Goal: Find specific page/section: Find specific page/section

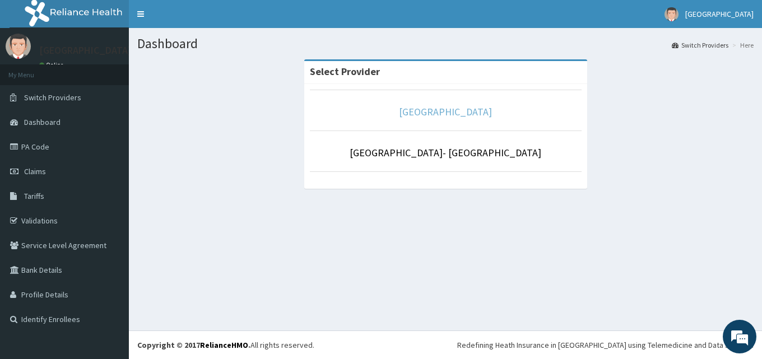
click at [452, 105] on link "[GEOGRAPHIC_DATA]" at bounding box center [445, 111] width 93 height 13
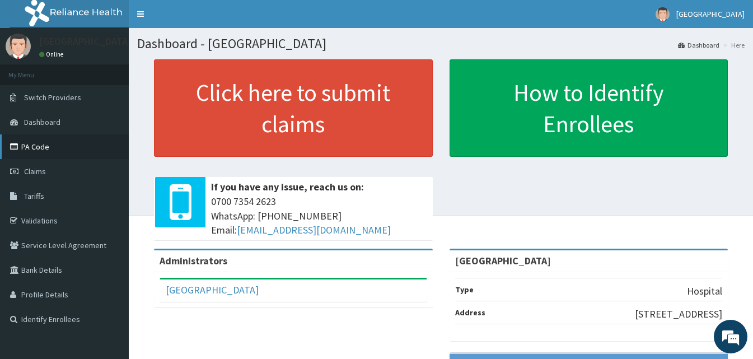
click at [74, 155] on link "PA Code" at bounding box center [64, 146] width 129 height 25
click at [27, 143] on link "PA Code" at bounding box center [64, 146] width 129 height 25
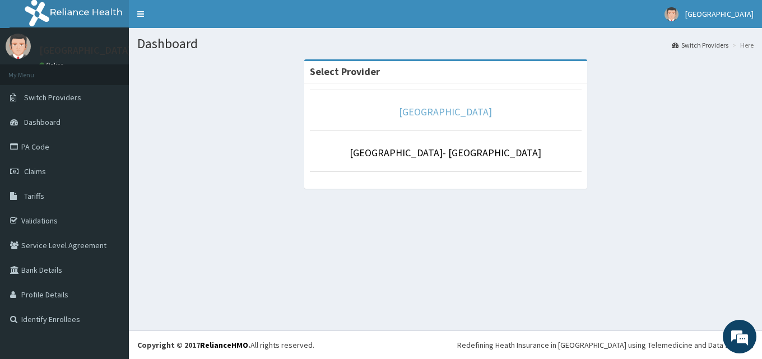
click at [426, 108] on link "[GEOGRAPHIC_DATA]" at bounding box center [445, 111] width 93 height 13
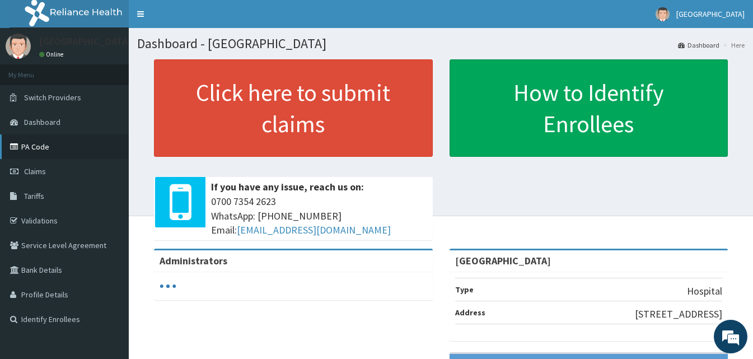
click at [45, 142] on link "PA Code" at bounding box center [64, 146] width 129 height 25
